Goal: Navigation & Orientation: Find specific page/section

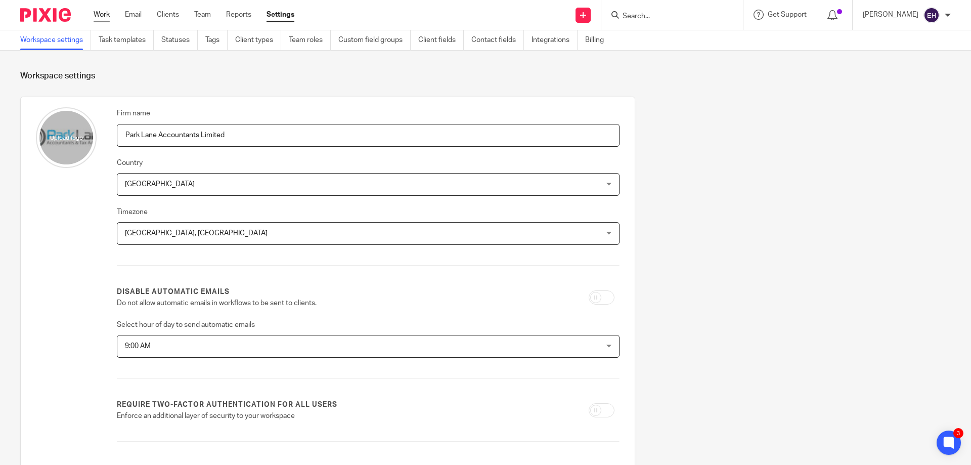
click at [107, 16] on link "Work" at bounding box center [102, 15] width 16 height 10
